Goal: Information Seeking & Learning: Find specific page/section

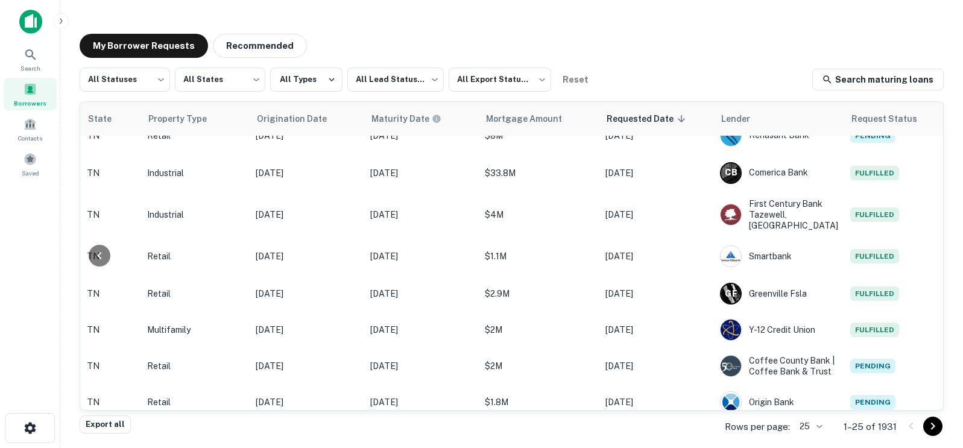
scroll to position [685, 432]
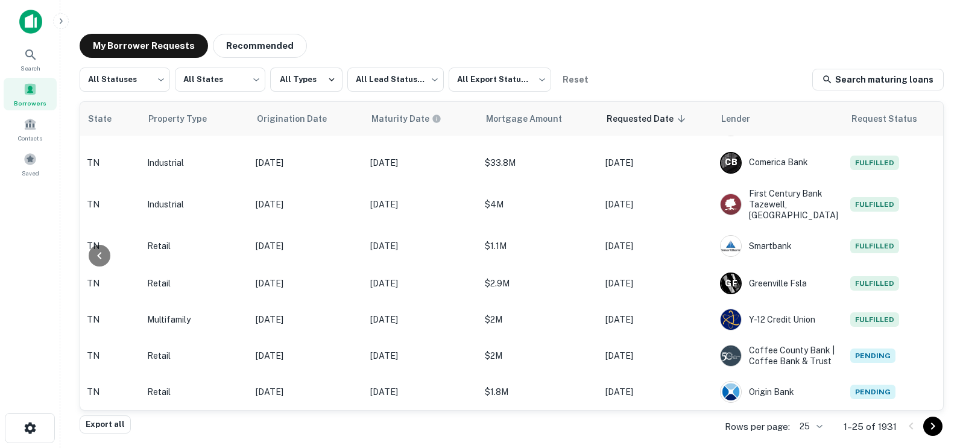
click at [811, 431] on body "Search Borrowers Contacts Saved My Borrower Requests Recommended All Statuses *…" at bounding box center [481, 224] width 963 height 448
click at [812, 342] on li "50" at bounding box center [811, 336] width 41 height 22
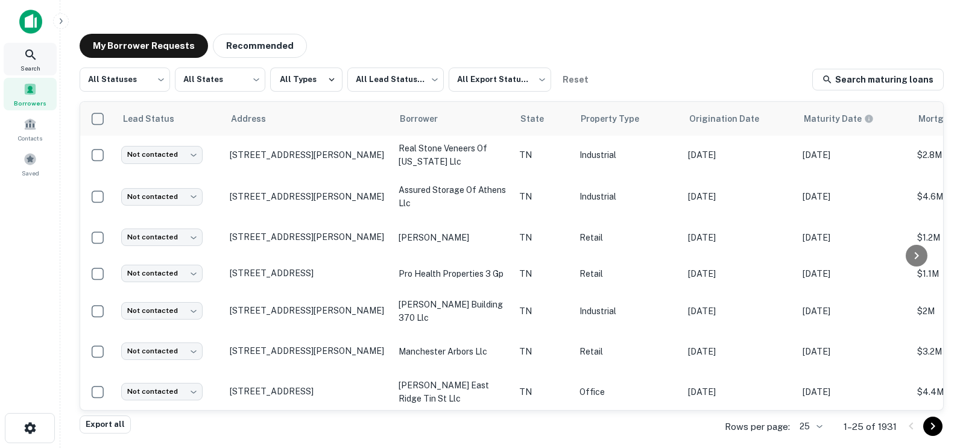
click at [25, 49] on icon at bounding box center [31, 55] width 14 height 14
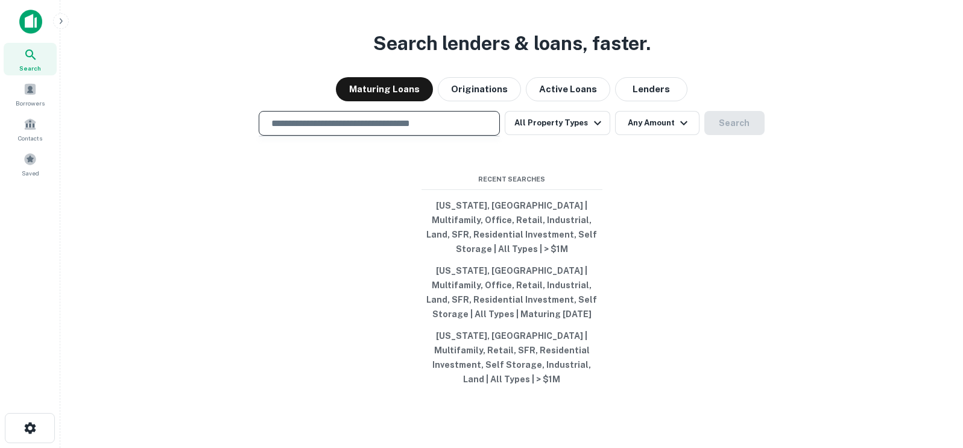
click at [352, 130] on input "text" at bounding box center [379, 123] width 230 height 14
type input "**********"
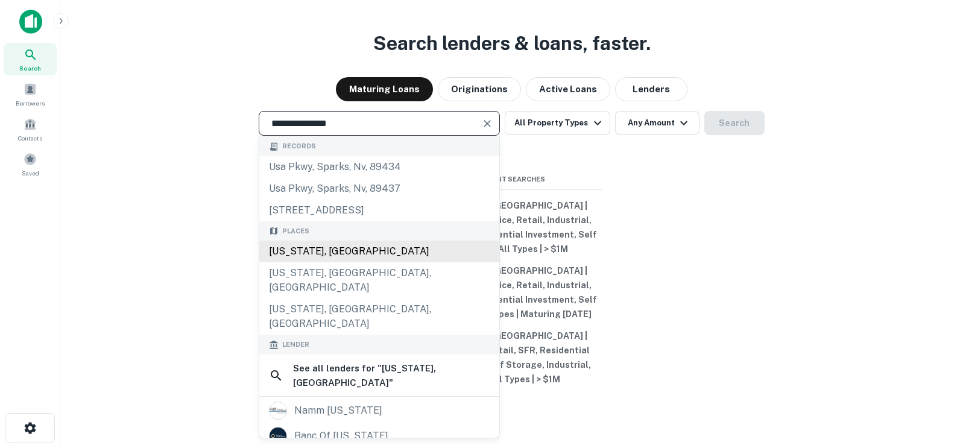
click at [362, 255] on div "California, USA" at bounding box center [379, 252] width 240 height 22
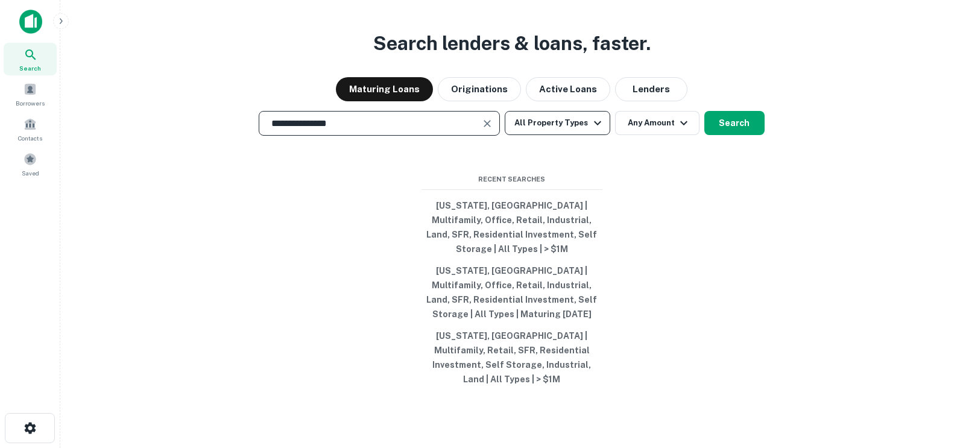
click at [596, 130] on icon "button" at bounding box center [597, 123] width 14 height 14
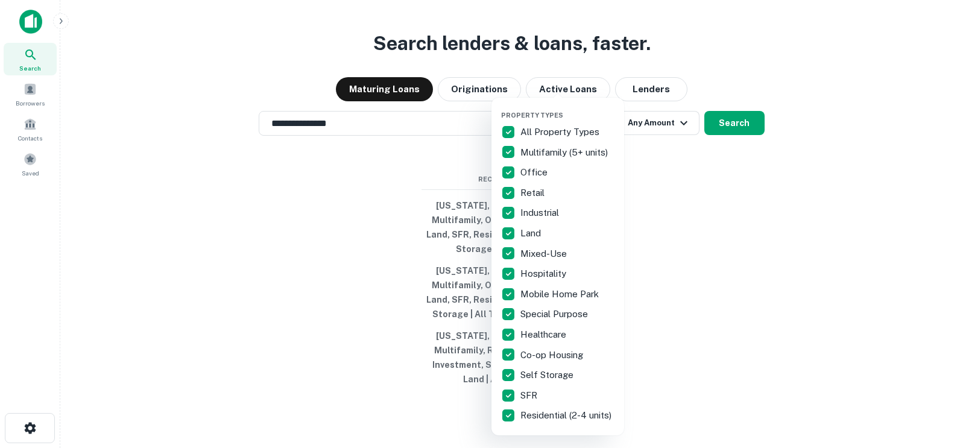
click at [710, 261] on div at bounding box center [481, 224] width 963 height 448
